Goal: Information Seeking & Learning: Find contact information

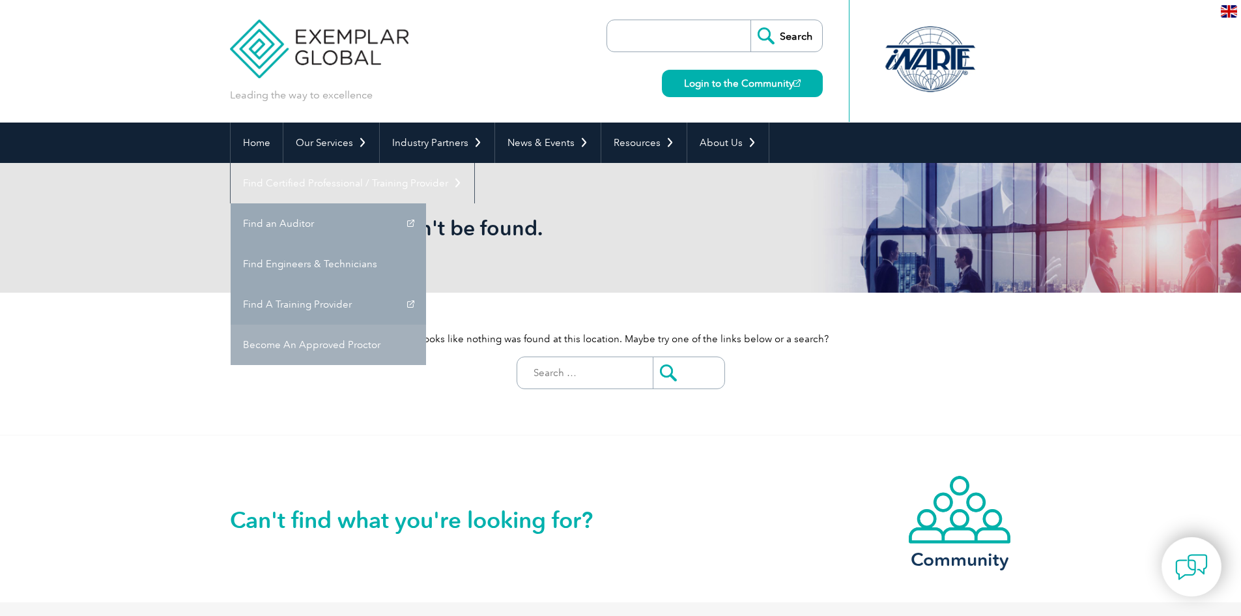
click at [426, 324] on link "Become An Approved Proctor" at bounding box center [328, 344] width 195 height 40
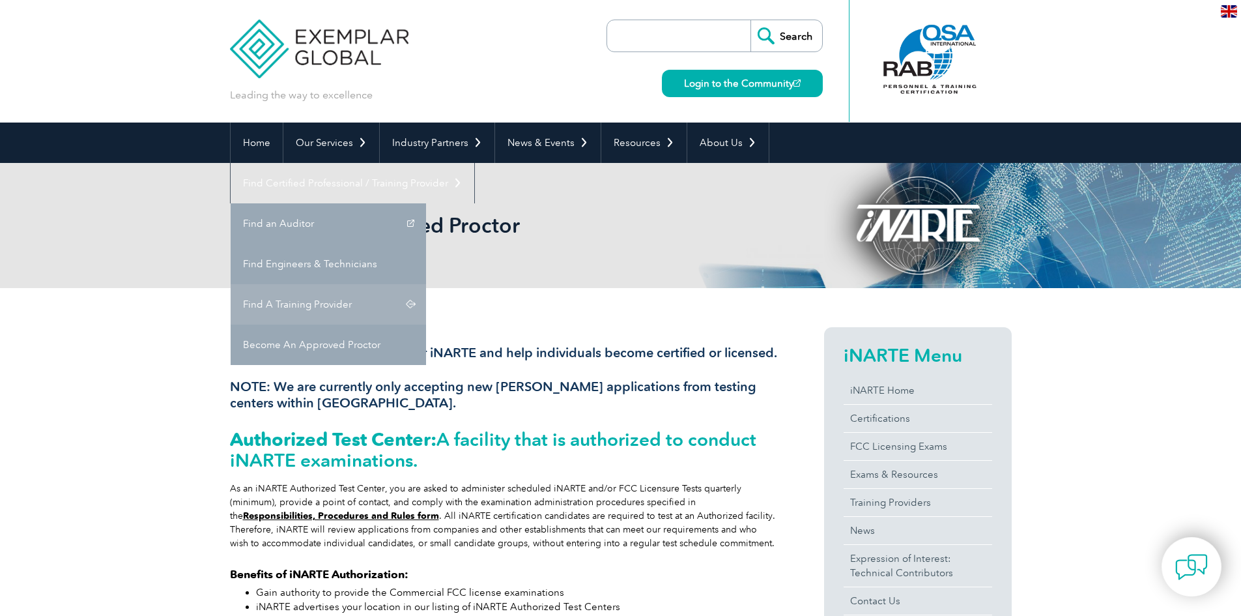
click at [426, 284] on link "Find A Training Provider" at bounding box center [328, 304] width 195 height 40
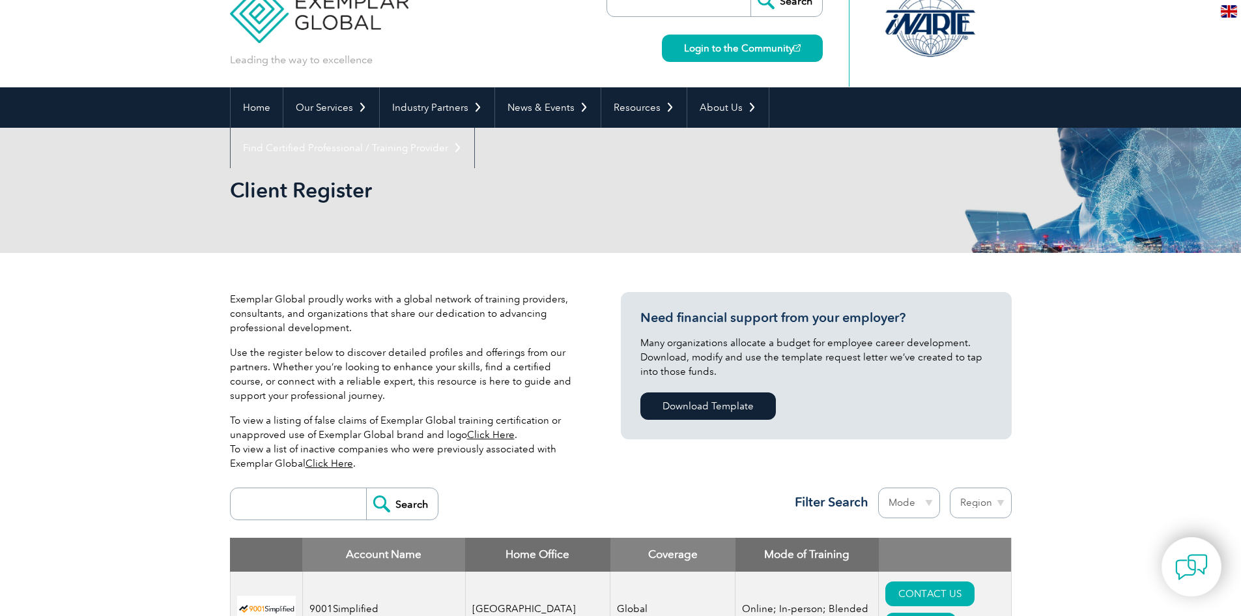
scroll to position [195, 0]
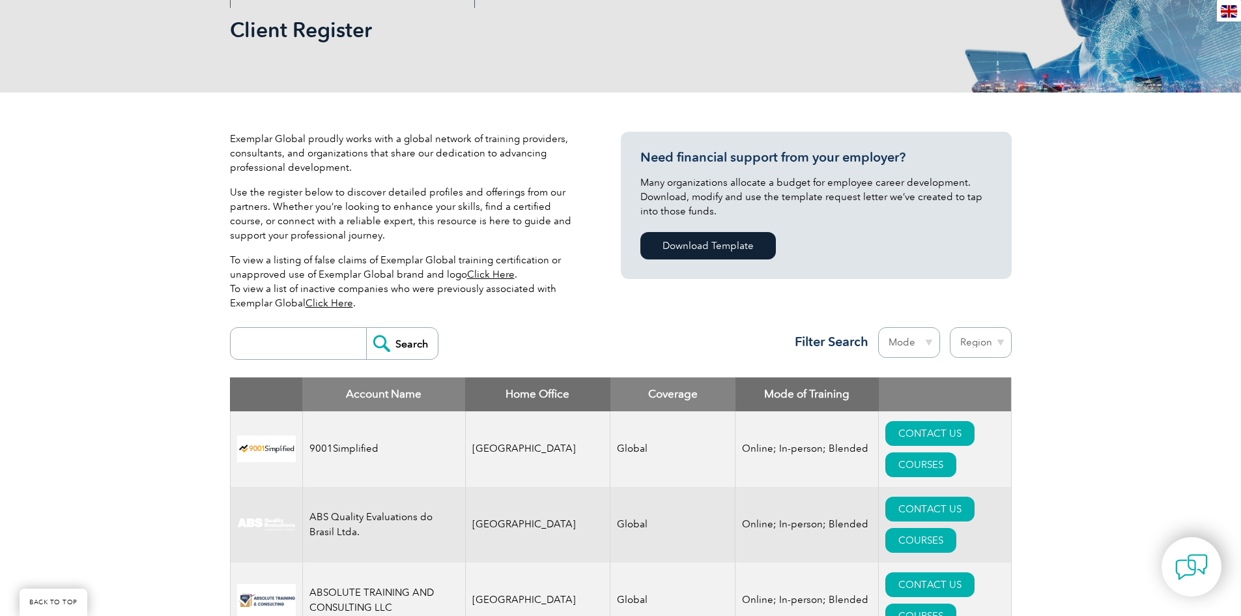
click at [309, 339] on input "search" at bounding box center [301, 343] width 129 height 31
type input "tiexames"
click at [366, 328] on input "Search" at bounding box center [402, 343] width 72 height 31
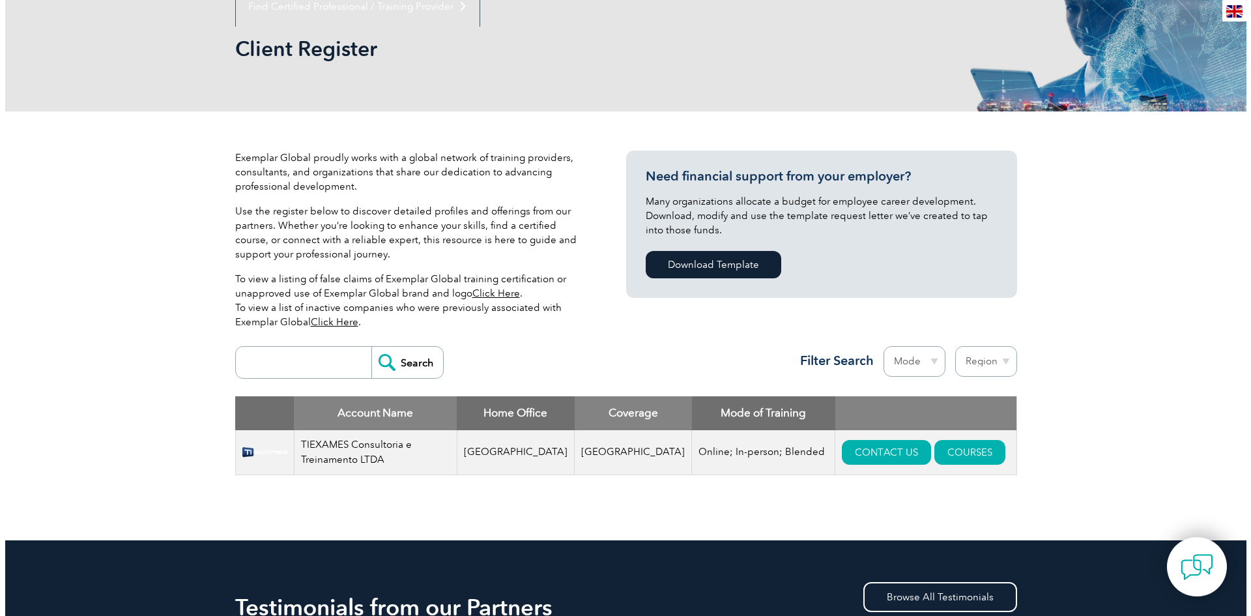
scroll to position [195, 0]
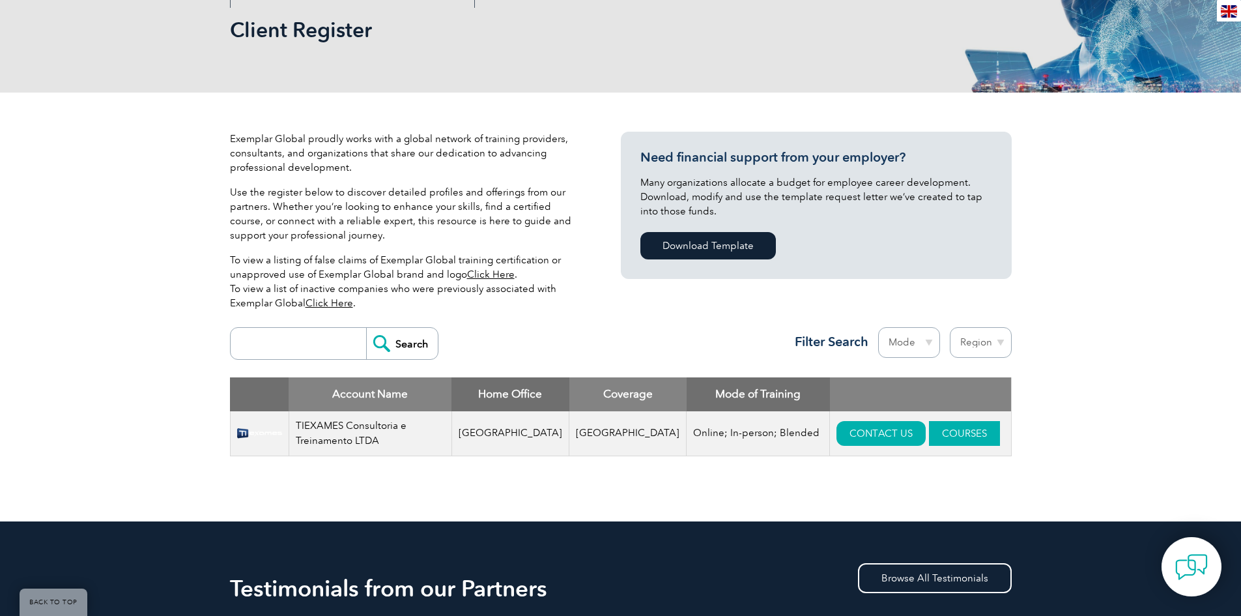
click at [929, 430] on link "COURSES" at bounding box center [964, 433] width 71 height 25
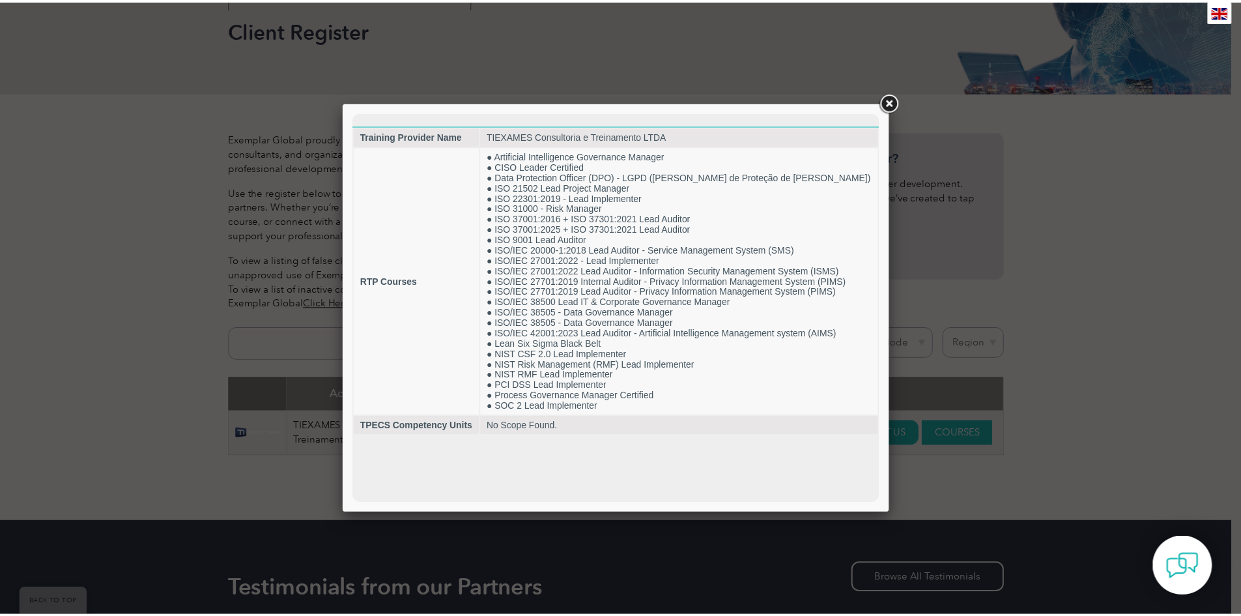
scroll to position [0, 0]
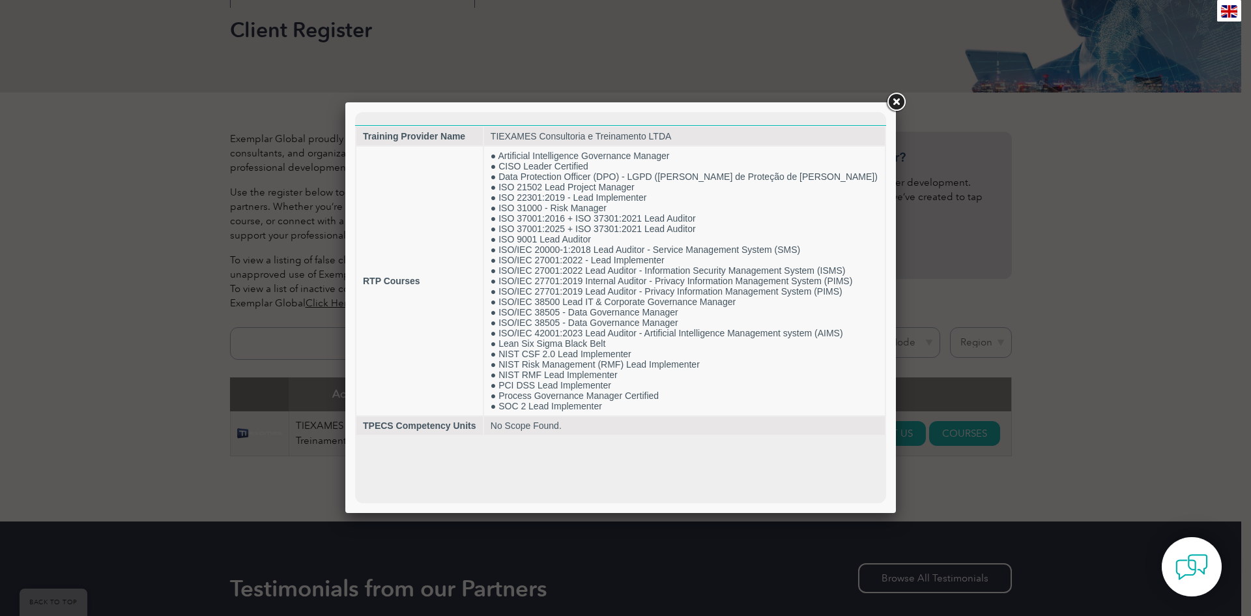
click at [895, 102] on link at bounding box center [895, 102] width 23 height 23
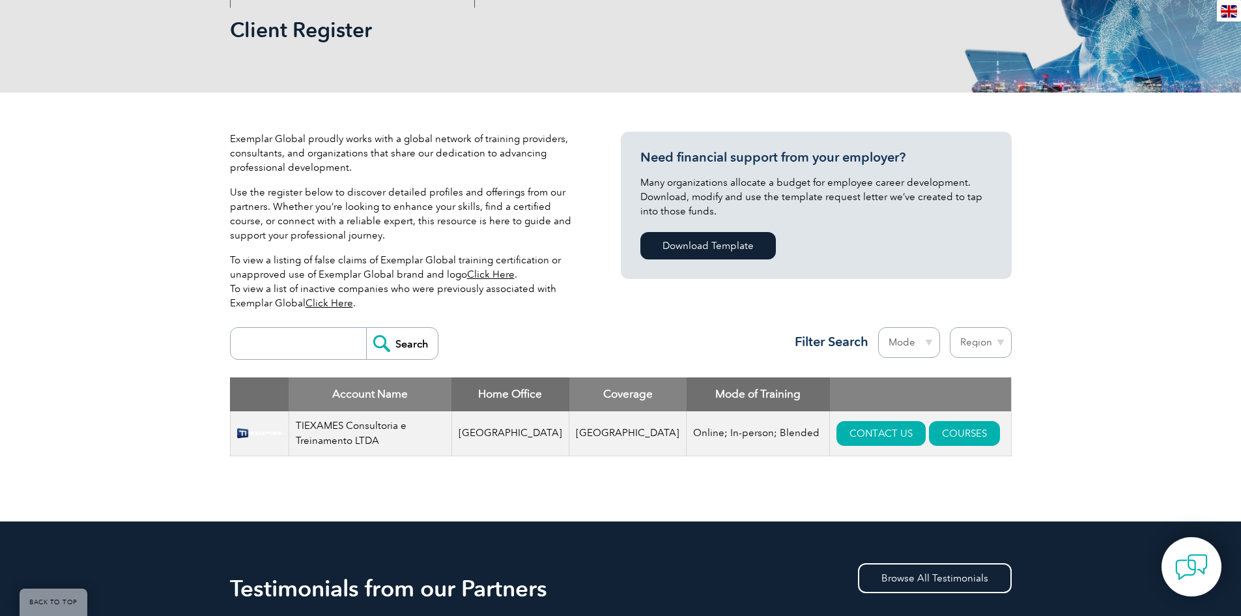
click at [1083, 195] on div "Exemplar Global proudly works with a global network of training providers, cons…" at bounding box center [620, 307] width 1241 height 429
click at [300, 352] on input "search" at bounding box center [301, 343] width 129 height 31
type input "brazil"
click at [366, 328] on input "Search" at bounding box center [402, 343] width 72 height 31
click at [406, 351] on input "Search" at bounding box center [402, 343] width 72 height 31
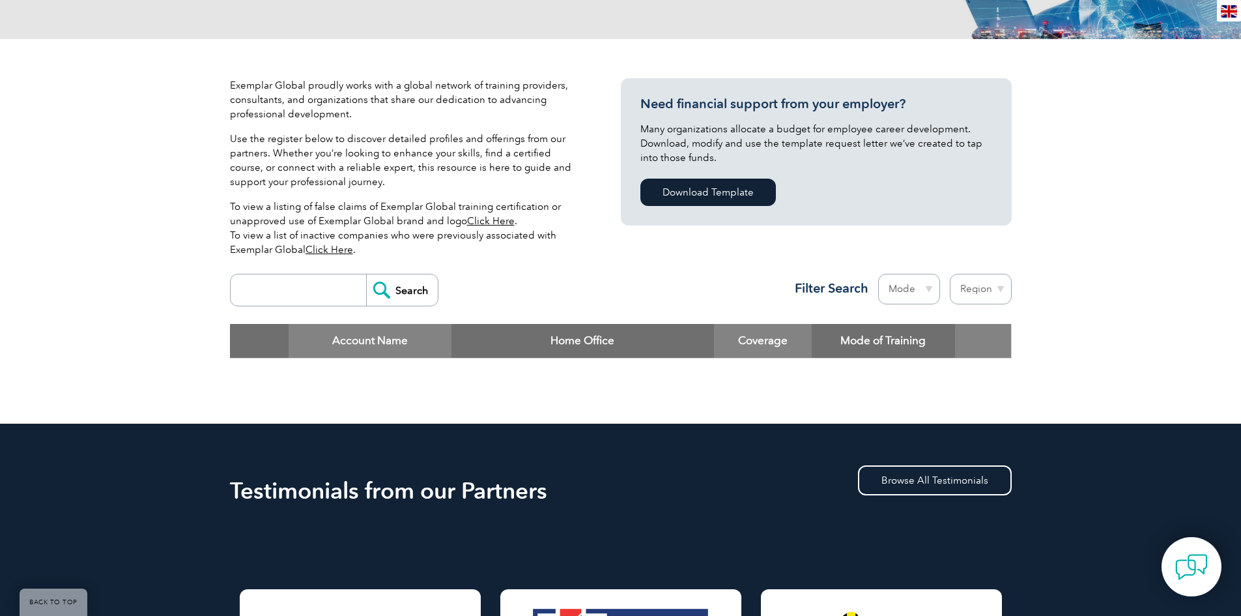
scroll to position [261, 0]
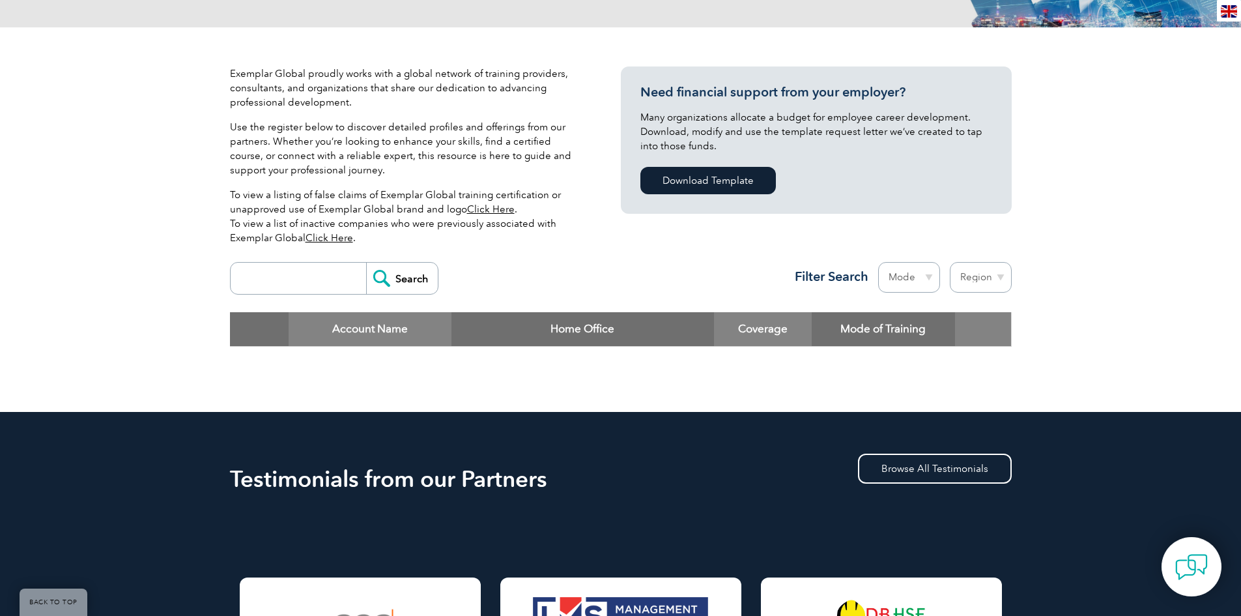
click at [995, 281] on select "Region [GEOGRAPHIC_DATA] [GEOGRAPHIC_DATA] [GEOGRAPHIC_DATA] [GEOGRAPHIC_DATA] …" at bounding box center [981, 277] width 62 height 31
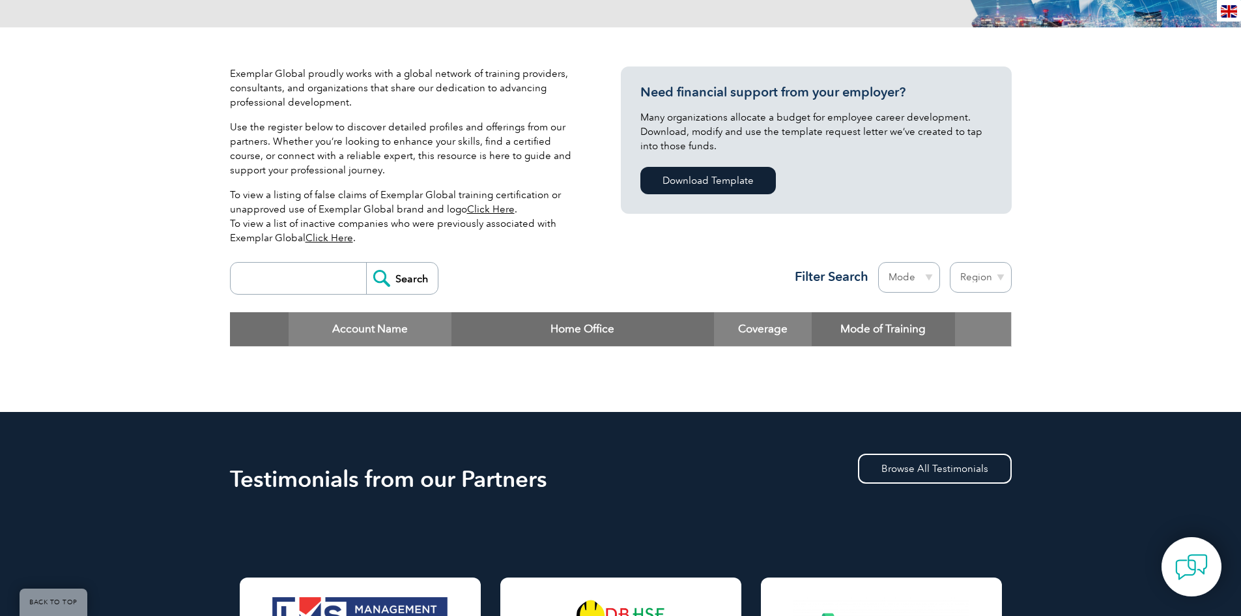
click at [393, 286] on input "Search" at bounding box center [402, 278] width 72 height 31
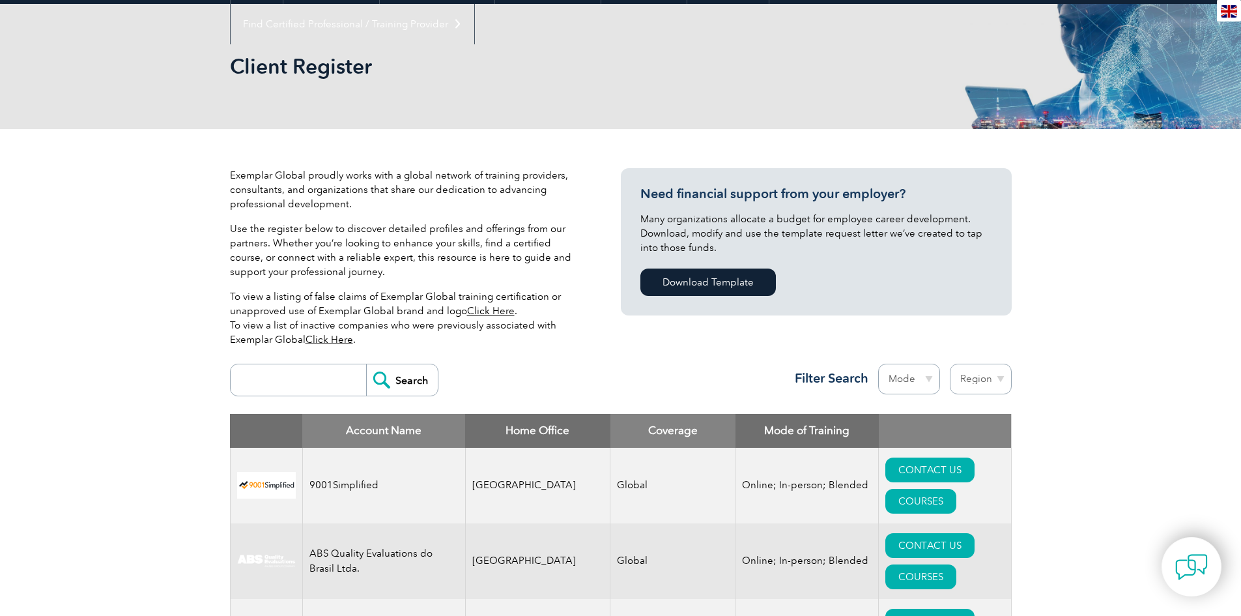
scroll to position [195, 0]
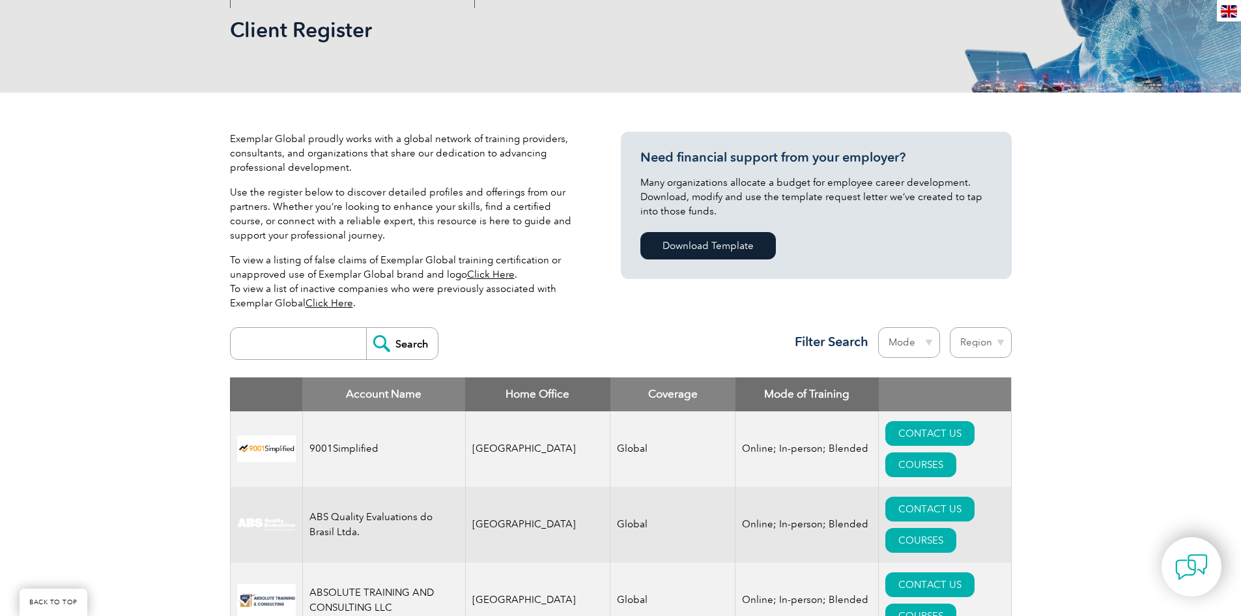
click at [963, 345] on select "Region [GEOGRAPHIC_DATA] [GEOGRAPHIC_DATA] [GEOGRAPHIC_DATA] [GEOGRAPHIC_DATA] …" at bounding box center [981, 342] width 62 height 31
select select "[GEOGRAPHIC_DATA]"
click at [950, 327] on select "Region [GEOGRAPHIC_DATA] [GEOGRAPHIC_DATA] [GEOGRAPHIC_DATA] [GEOGRAPHIC_DATA] …" at bounding box center [981, 342] width 62 height 31
click at [392, 345] on input "Search" at bounding box center [402, 343] width 72 height 31
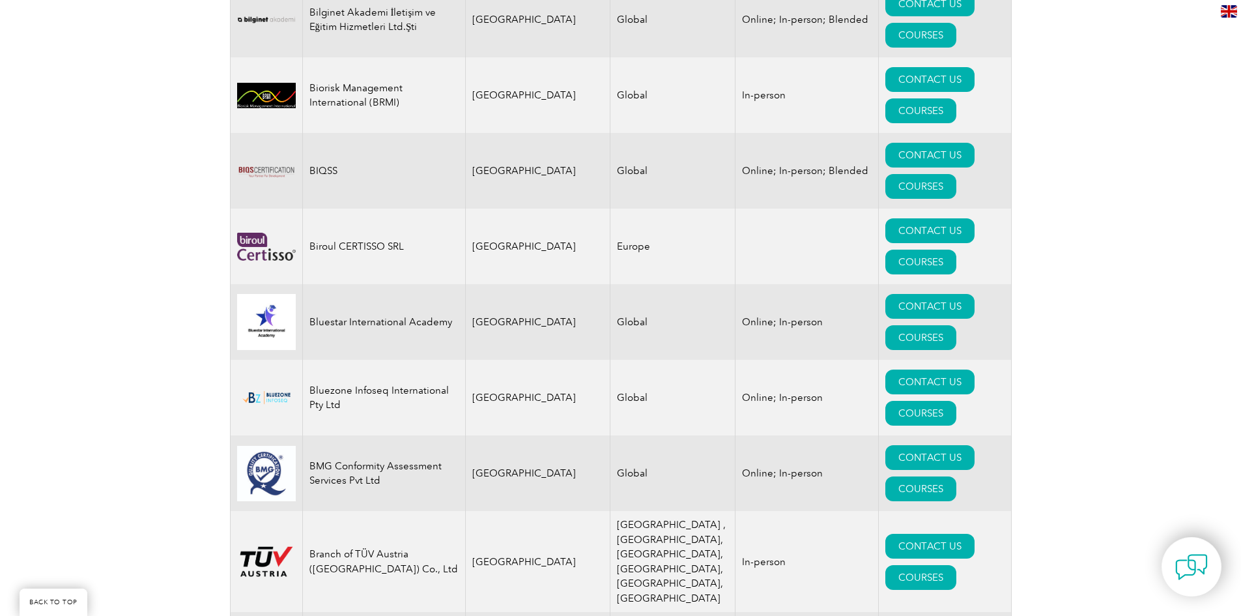
scroll to position [2997, 0]
